Goal: Transaction & Acquisition: Obtain resource

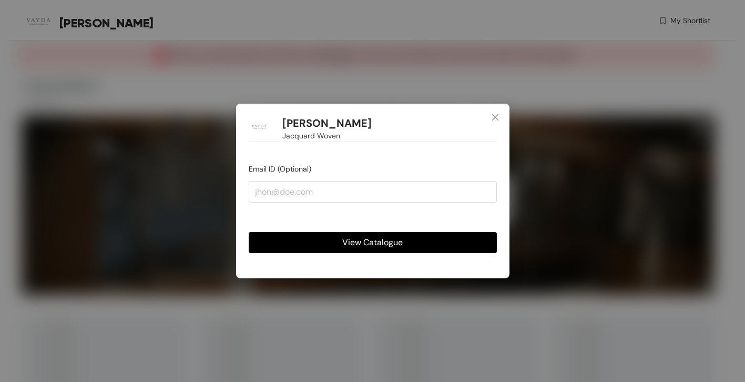
click at [458, 241] on button "View Catalogue" at bounding box center [373, 242] width 248 height 21
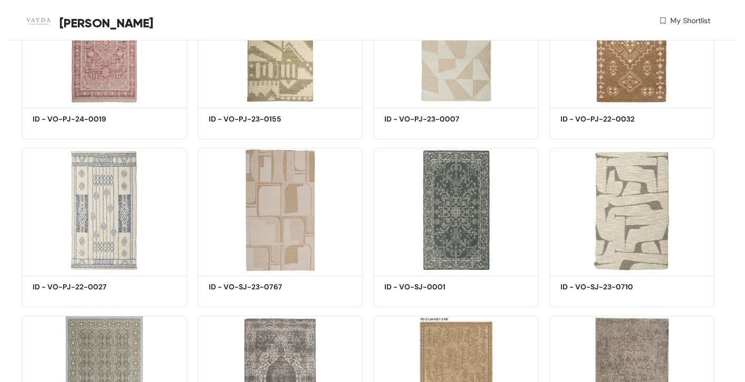
scroll to position [1028, 0]
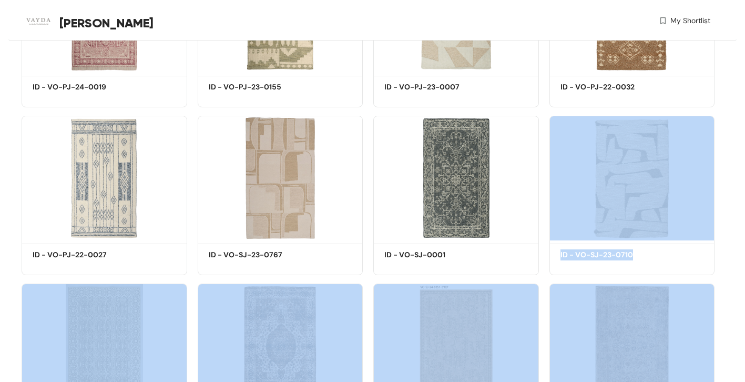
drag, startPoint x: 723, startPoint y: 191, endPoint x: 679, endPoint y: 331, distance: 146.0
click at [679, 331] on div "This is a preview of the catalogue. Do not share this link with the buyer. Jacq…" at bounding box center [372, 164] width 728 height 2304
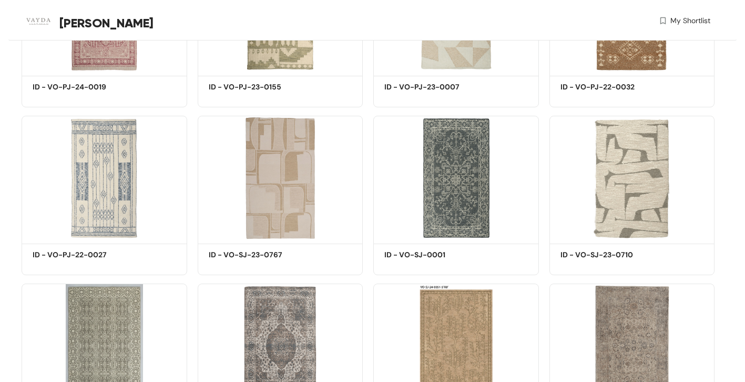
click at [727, 207] on div "This is a preview of the catalogue. Do not share this link with the buyer. Jacq…" at bounding box center [372, 164] width 728 height 2304
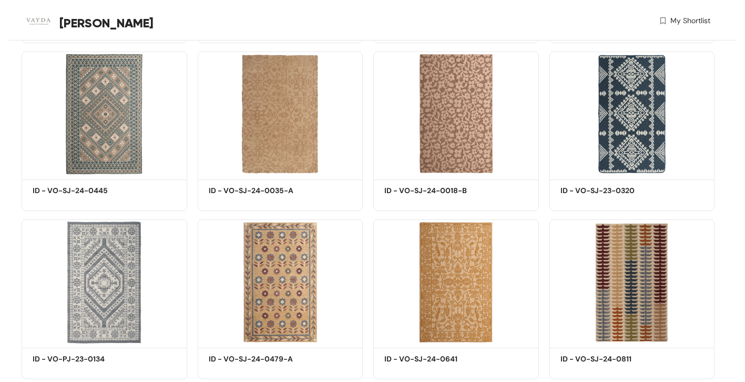
scroll to position [1960, 0]
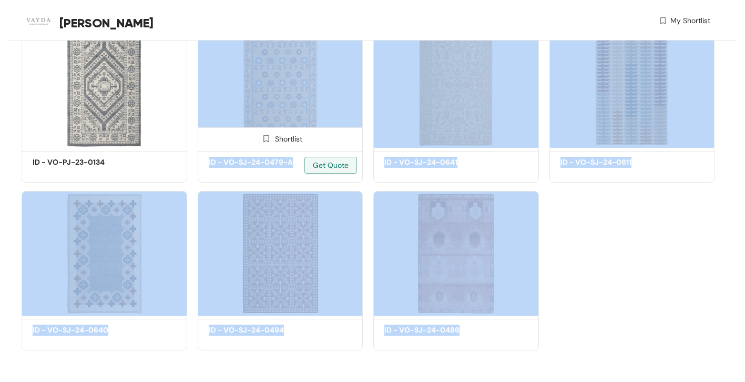
drag, startPoint x: 654, startPoint y: 340, endPoint x: 326, endPoint y: 74, distance: 421.6
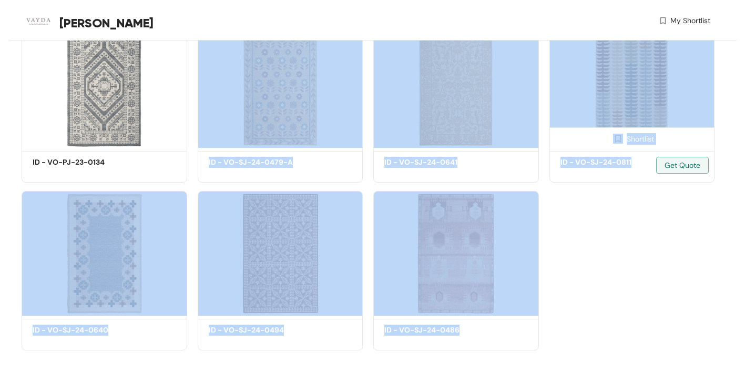
click at [712, 137] on div "Shortlist" at bounding box center [632, 137] width 165 height 21
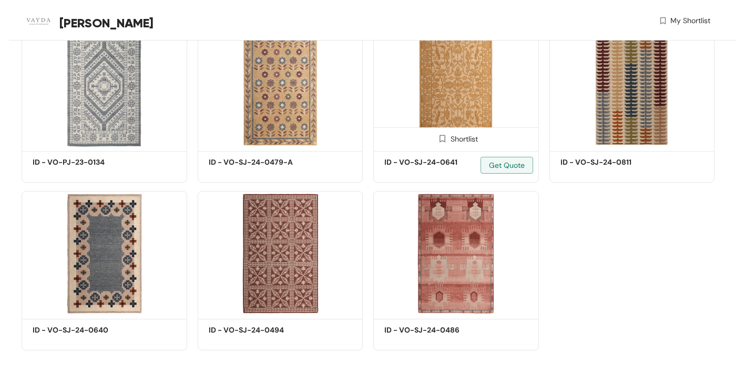
click at [466, 97] on img at bounding box center [456, 85] width 166 height 125
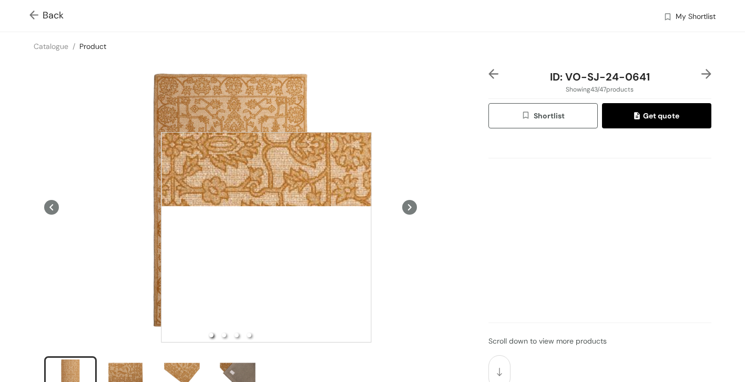
click at [266, 237] on div at bounding box center [266, 237] width 210 height 210
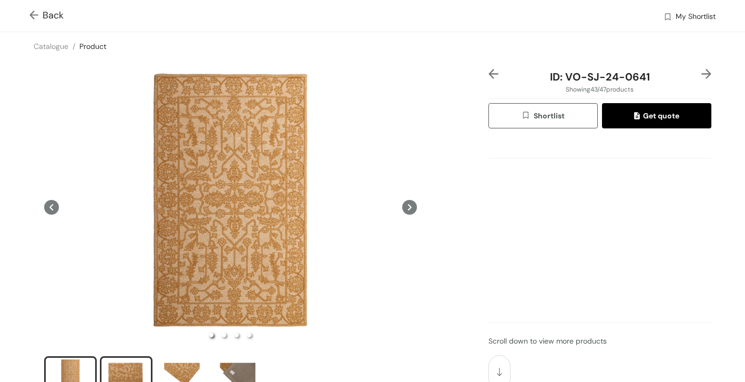
click at [127, 373] on div "slide item 2" at bounding box center [126, 375] width 47 height 32
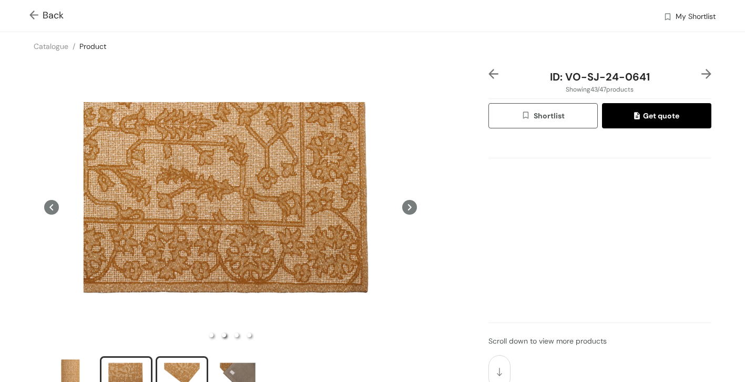
click at [186, 364] on div "slide item 3" at bounding box center [181, 375] width 47 height 32
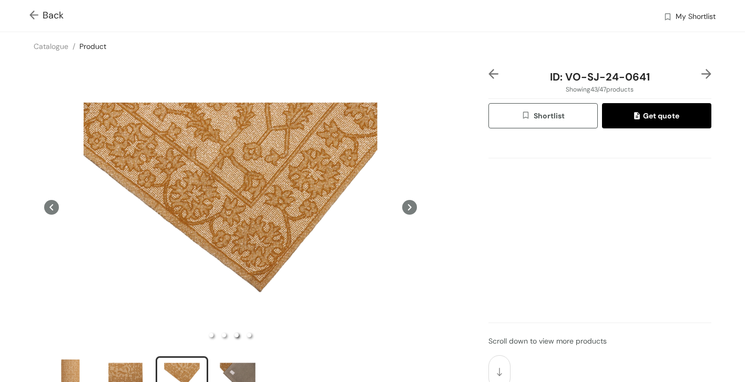
click at [30, 13] on img at bounding box center [35, 16] width 13 height 11
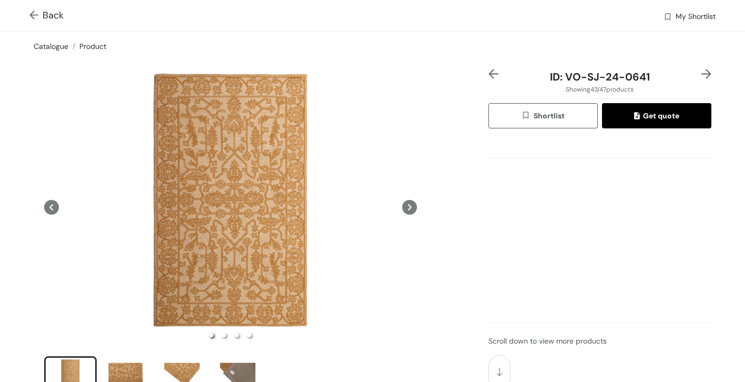
click at [54, 46] on link "Catalogue" at bounding box center [51, 46] width 35 height 9
